Goal: Navigation & Orientation: Find specific page/section

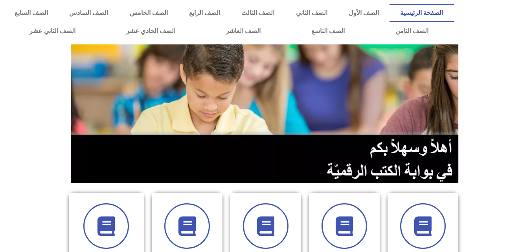
click at [425, 13] on link "الصفحة الرئيسية" at bounding box center [421, 13] width 64 height 18
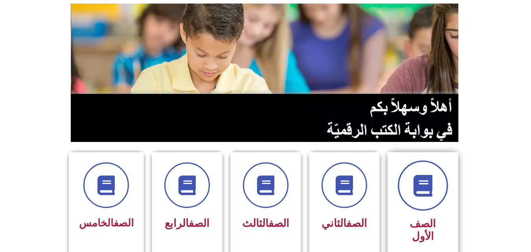
scroll to position [118, 0]
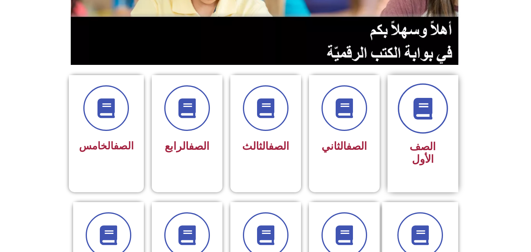
click at [441, 110] on span at bounding box center [422, 108] width 50 height 50
